Goal: Information Seeking & Learning: Learn about a topic

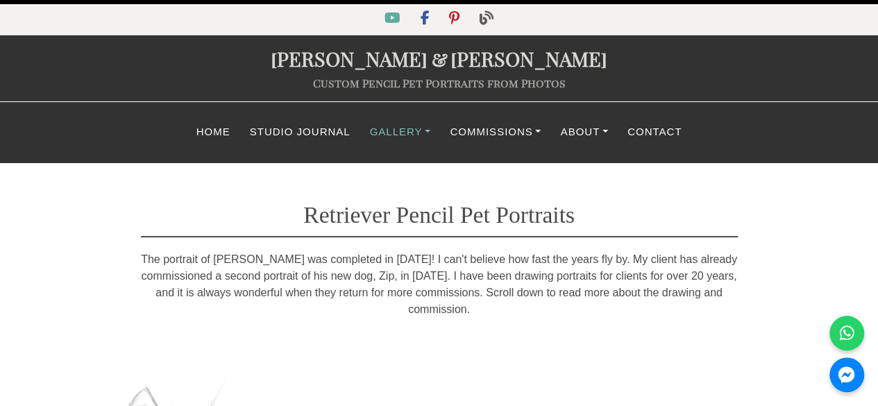
click at [399, 128] on link "Gallery" at bounding box center [400, 132] width 81 height 27
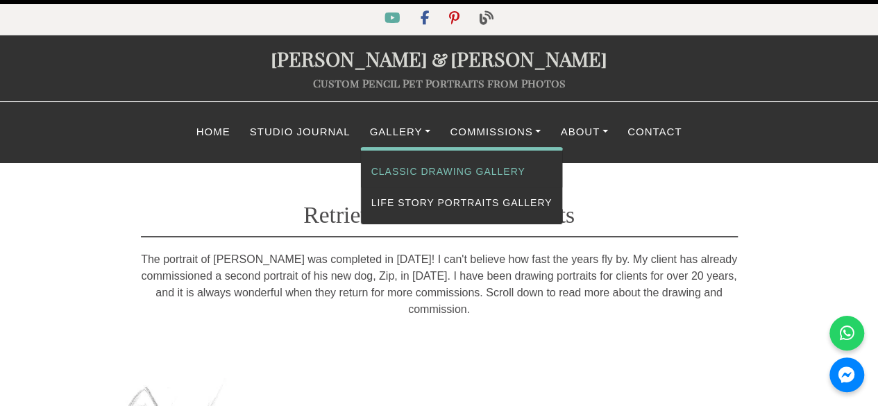
click at [404, 169] on link "Classic Drawing Gallery" at bounding box center [462, 171] width 202 height 31
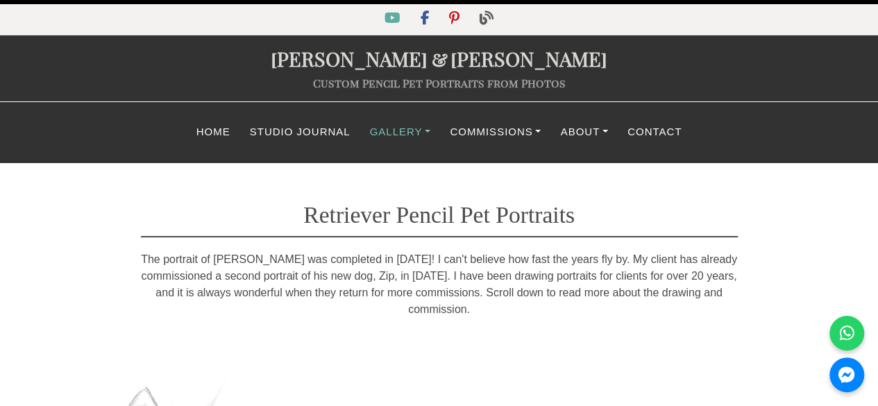
click at [418, 130] on link "Gallery" at bounding box center [400, 132] width 81 height 27
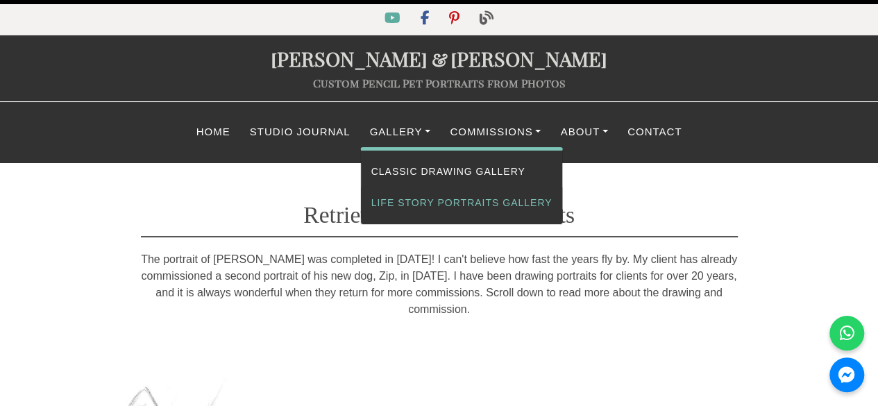
click at [419, 207] on link "Life Story Portraits Gallery" at bounding box center [462, 202] width 202 height 31
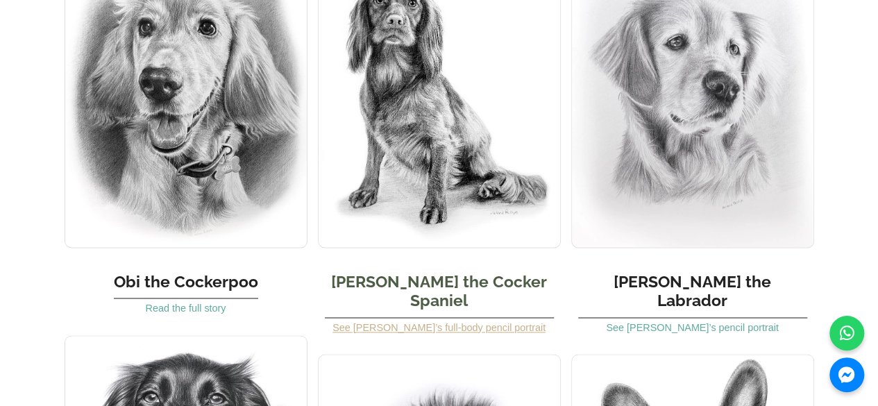
scroll to position [833, 0]
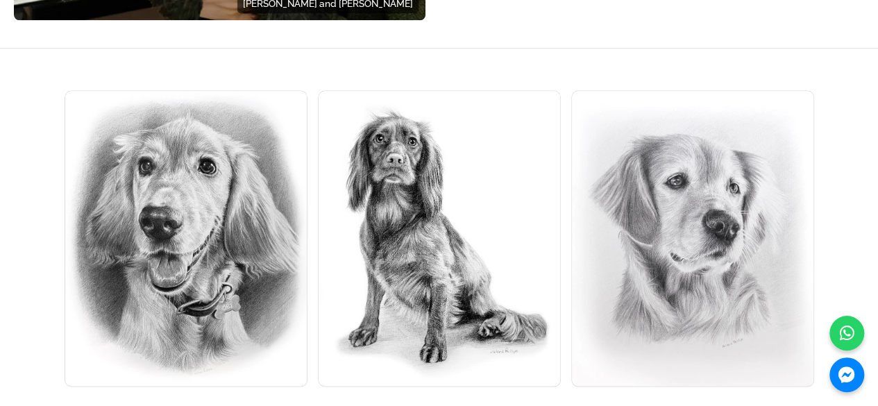
click at [686, 253] on img at bounding box center [692, 238] width 243 height 296
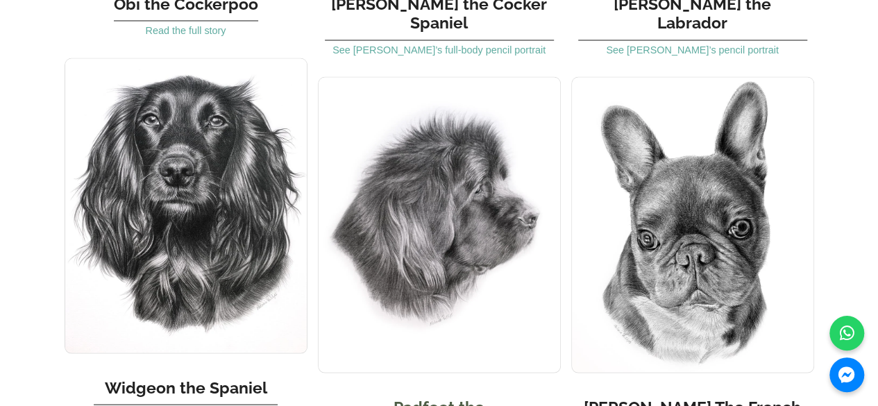
scroll to position [1319, 0]
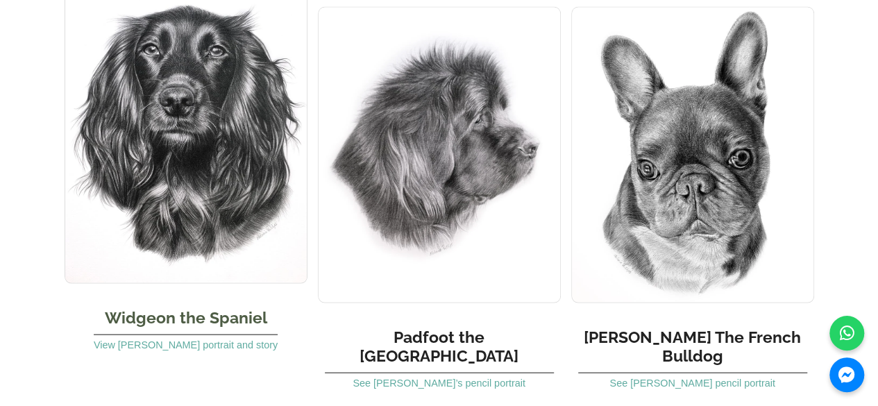
click at [178, 228] on img at bounding box center [186, 136] width 243 height 296
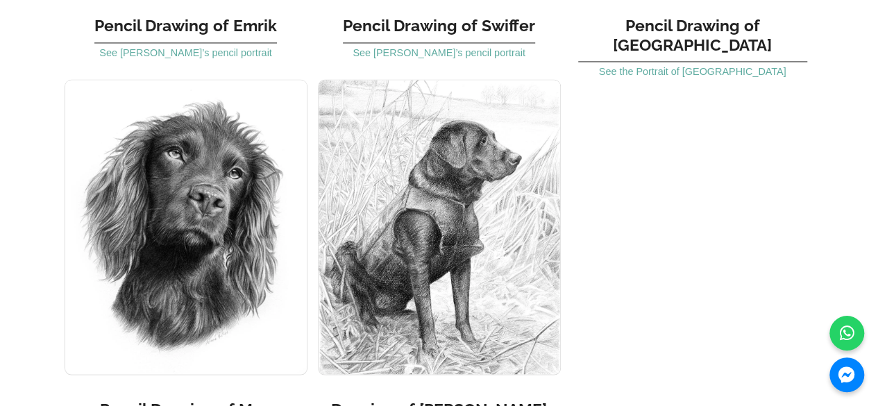
scroll to position [3679, 0]
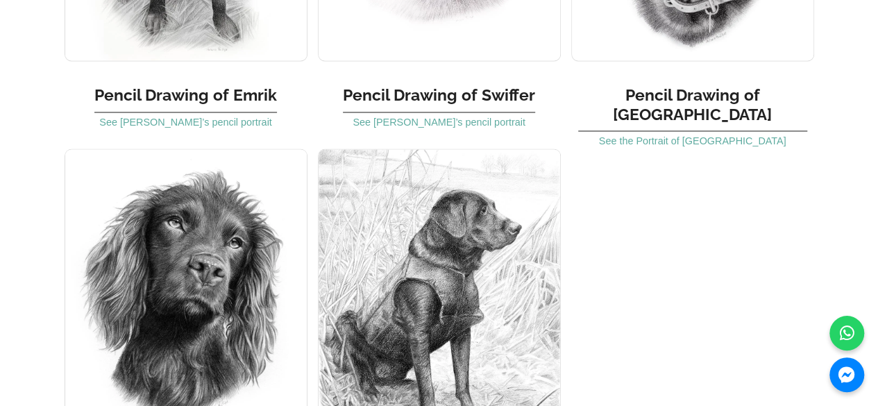
click at [468, 189] on img at bounding box center [439, 297] width 243 height 296
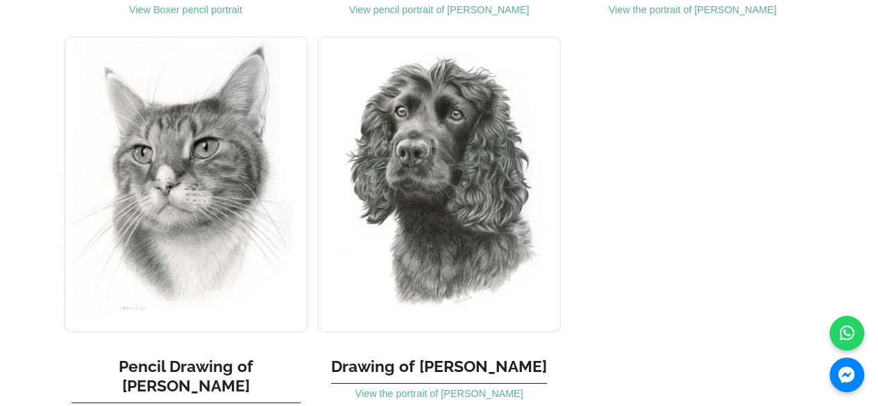
scroll to position [4503, 0]
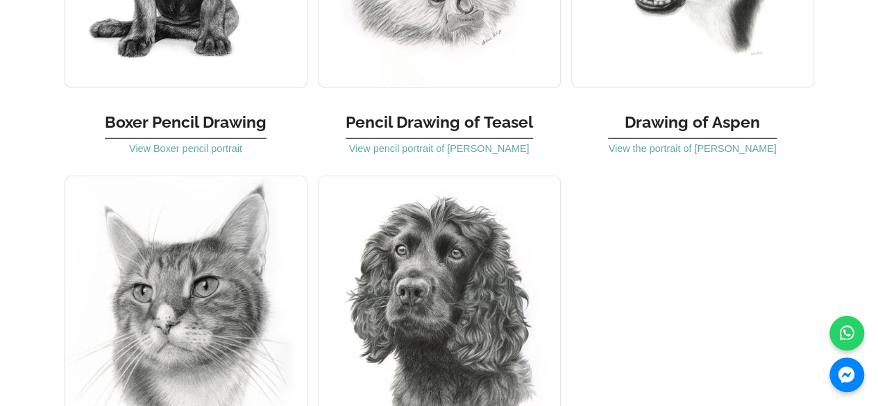
click at [208, 237] on img at bounding box center [186, 324] width 243 height 296
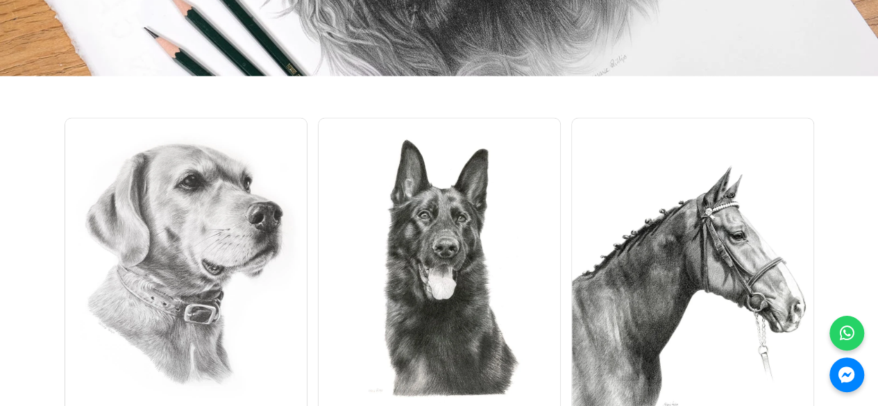
scroll to position [6854, 0]
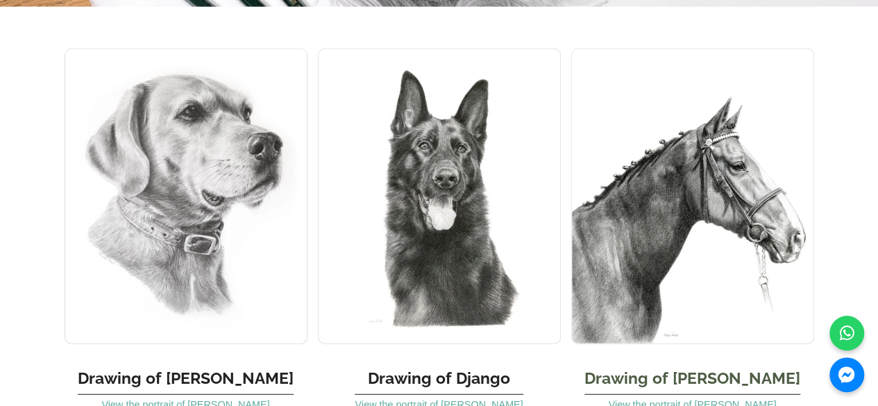
click at [646, 124] on img at bounding box center [692, 197] width 243 height 296
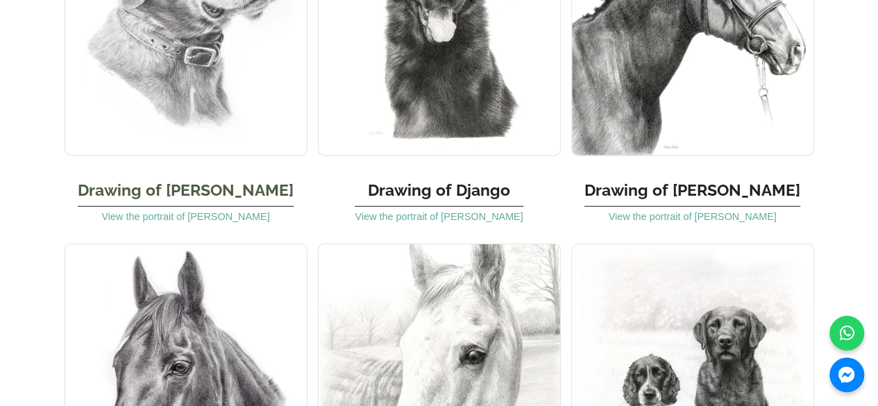
scroll to position [7111, 0]
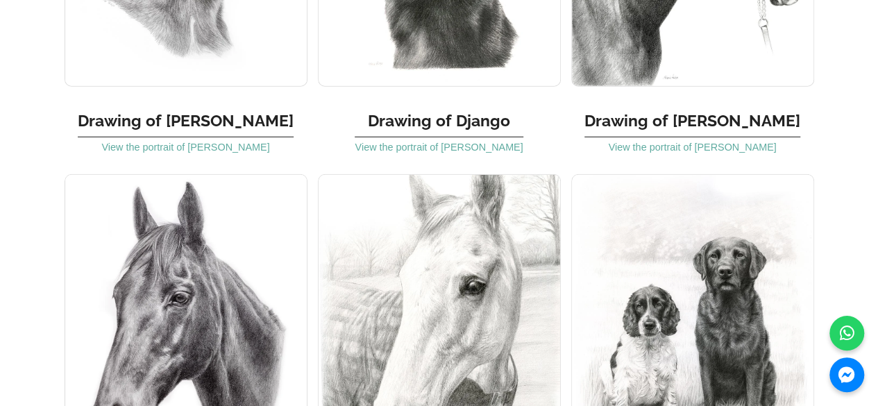
click at [190, 192] on img at bounding box center [186, 322] width 243 height 296
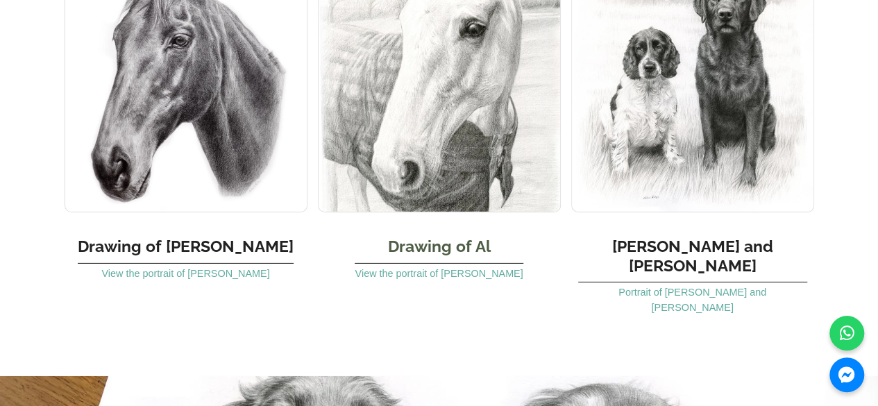
scroll to position [7230, 0]
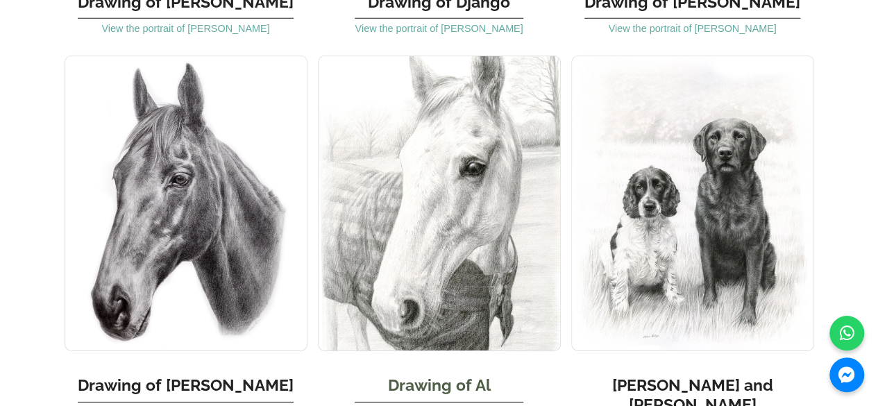
click at [477, 138] on img at bounding box center [439, 204] width 243 height 296
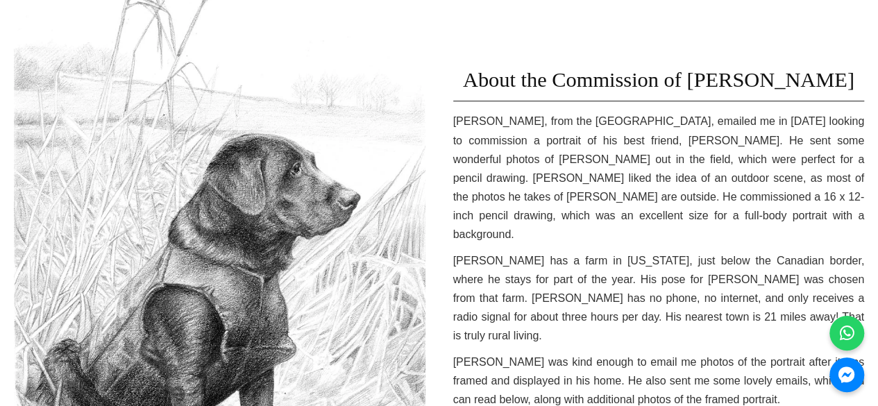
scroll to position [486, 0]
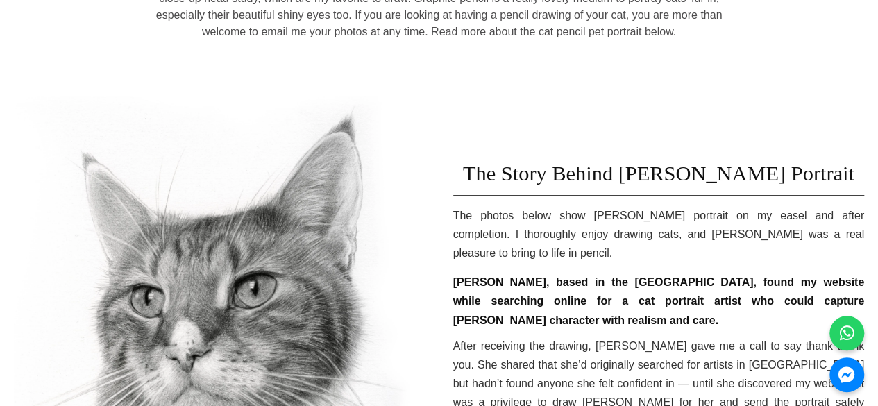
scroll to position [417, 0]
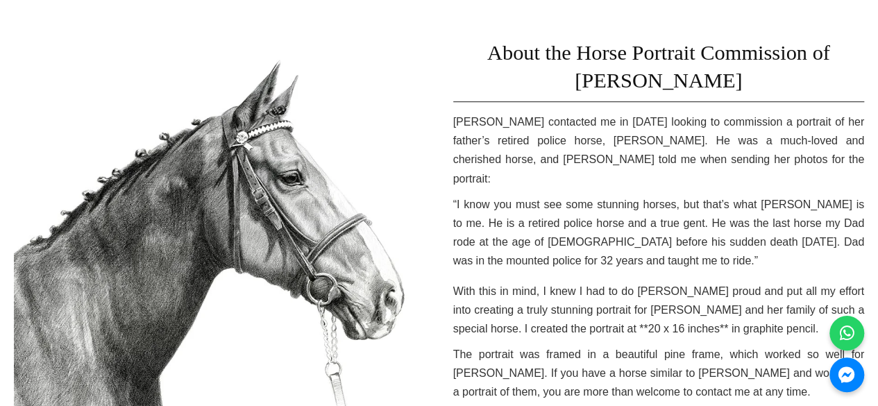
scroll to position [486, 0]
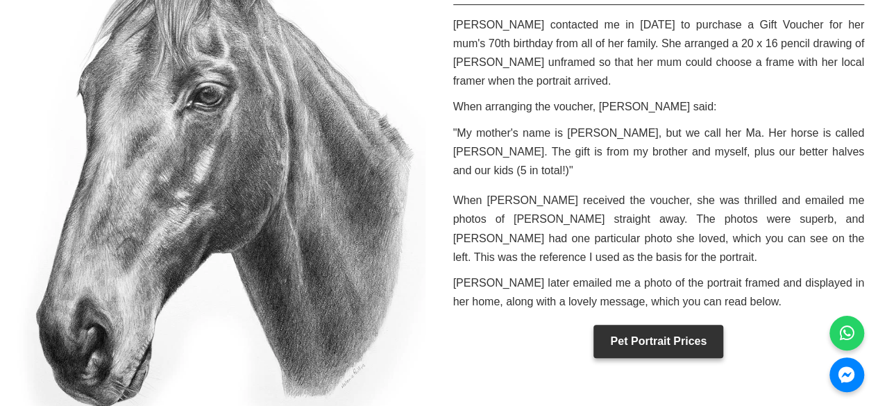
scroll to position [486, 0]
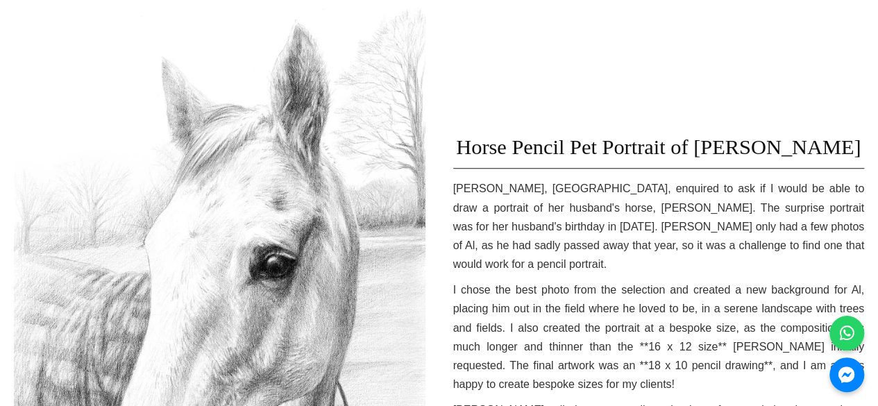
scroll to position [486, 0]
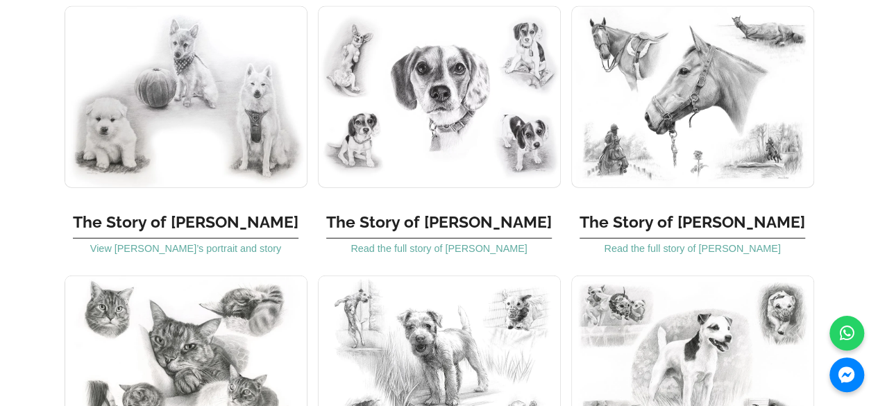
scroll to position [1527, 0]
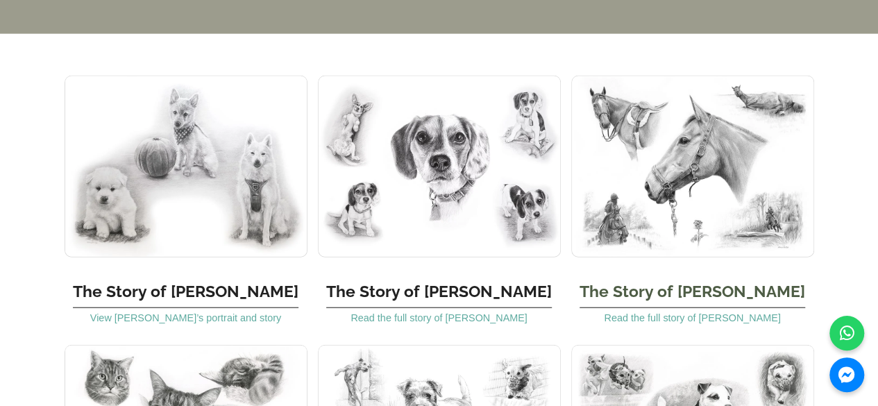
click at [680, 281] on h3 "The Story of [PERSON_NAME]" at bounding box center [693, 288] width 226 height 41
click at [666, 312] on link "Read the full story of [PERSON_NAME]" at bounding box center [692, 317] width 176 height 11
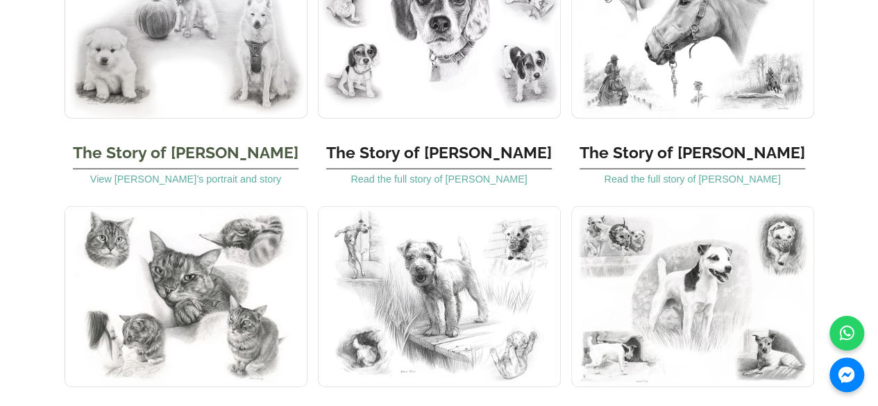
scroll to position [1736, 0]
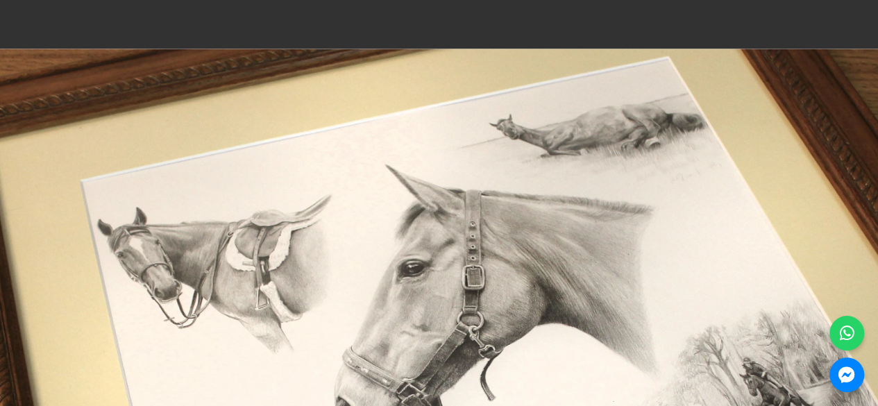
scroll to position [3332, 0]
